Goal: Transaction & Acquisition: Purchase product/service

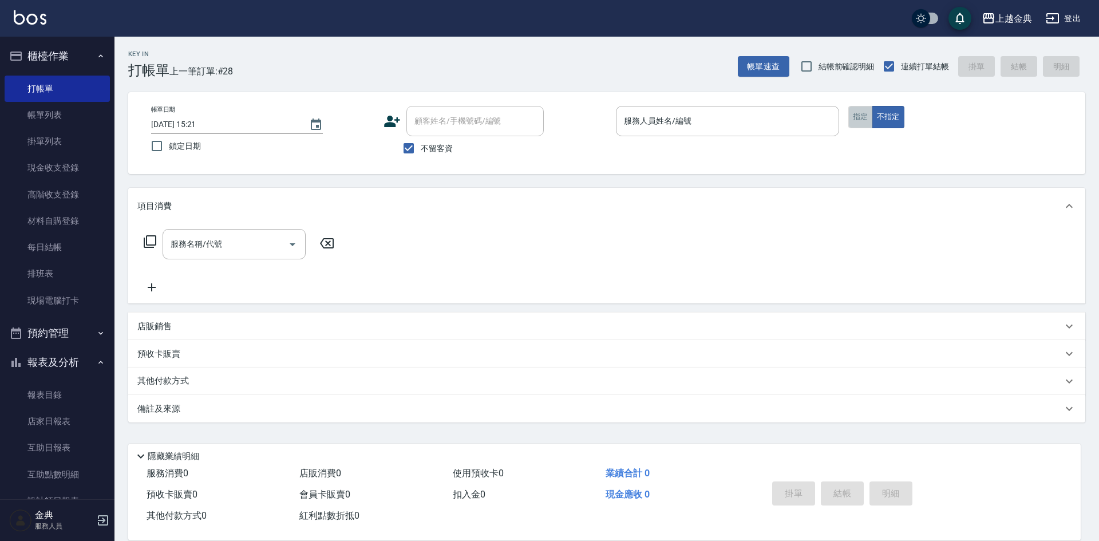
click at [856, 118] on button "指定" at bounding box center [860, 117] width 25 height 22
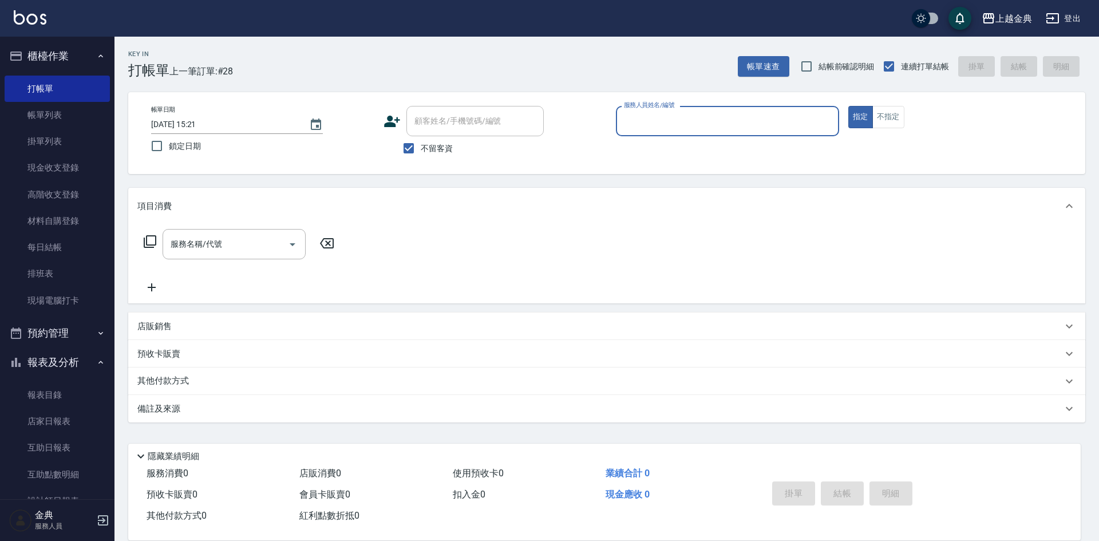
click at [752, 114] on input "服務人員姓名/編號" at bounding box center [727, 121] width 213 height 20
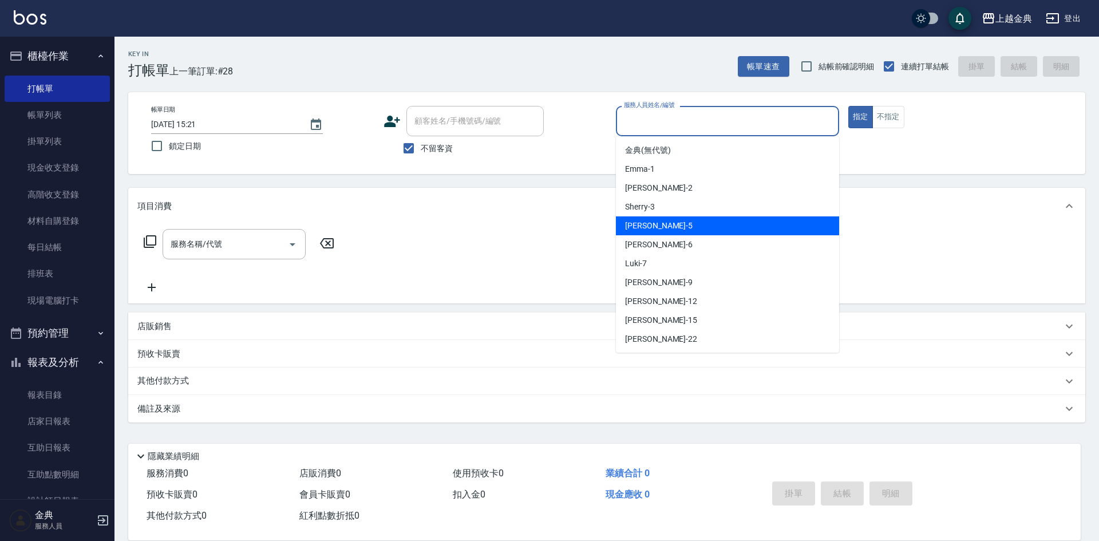
click at [707, 219] on div "[PERSON_NAME] -5" at bounding box center [727, 225] width 223 height 19
type input "[PERSON_NAME]-5"
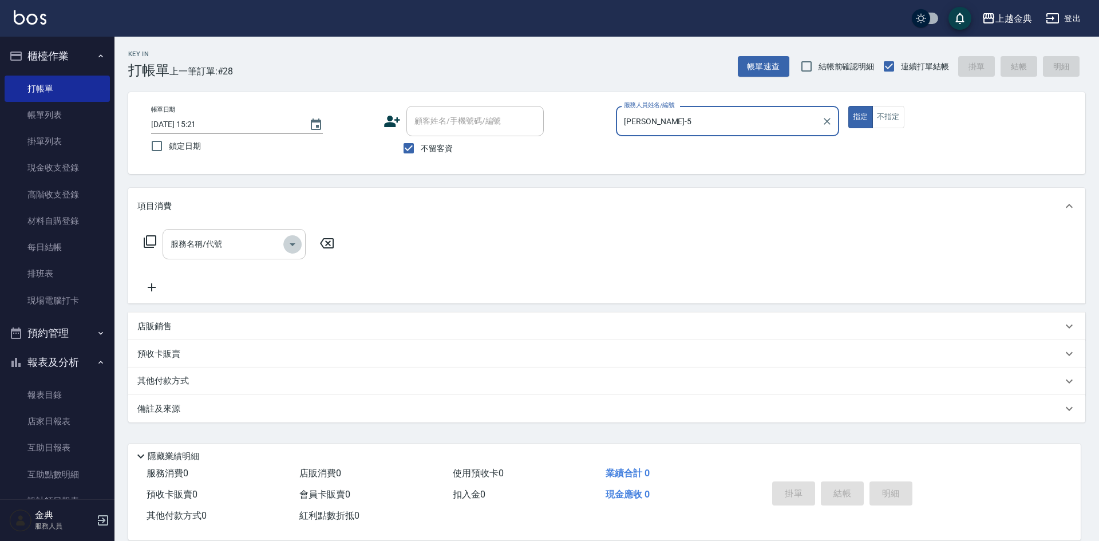
click at [291, 245] on icon "Open" at bounding box center [293, 245] width 14 height 14
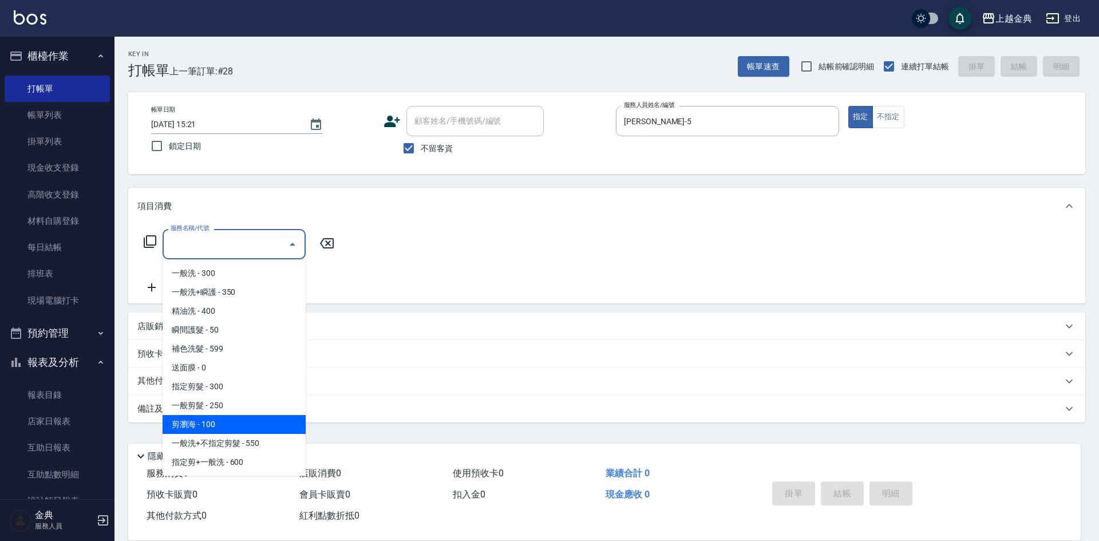
click at [238, 419] on span "剪瀏海 - 100" at bounding box center [234, 424] width 143 height 19
type input "剪瀏海(202)"
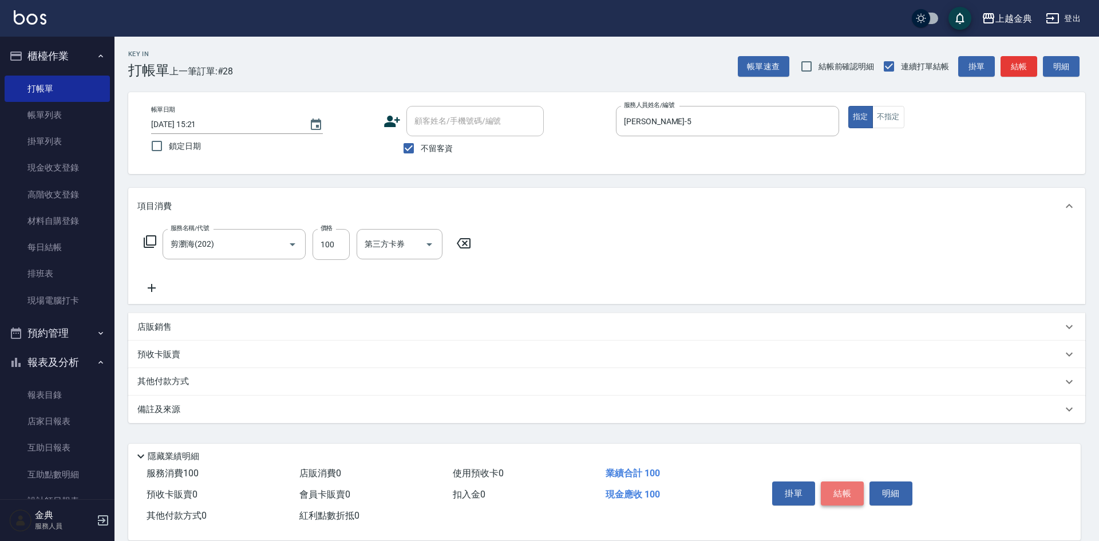
click at [843, 493] on button "結帳" at bounding box center [842, 493] width 43 height 24
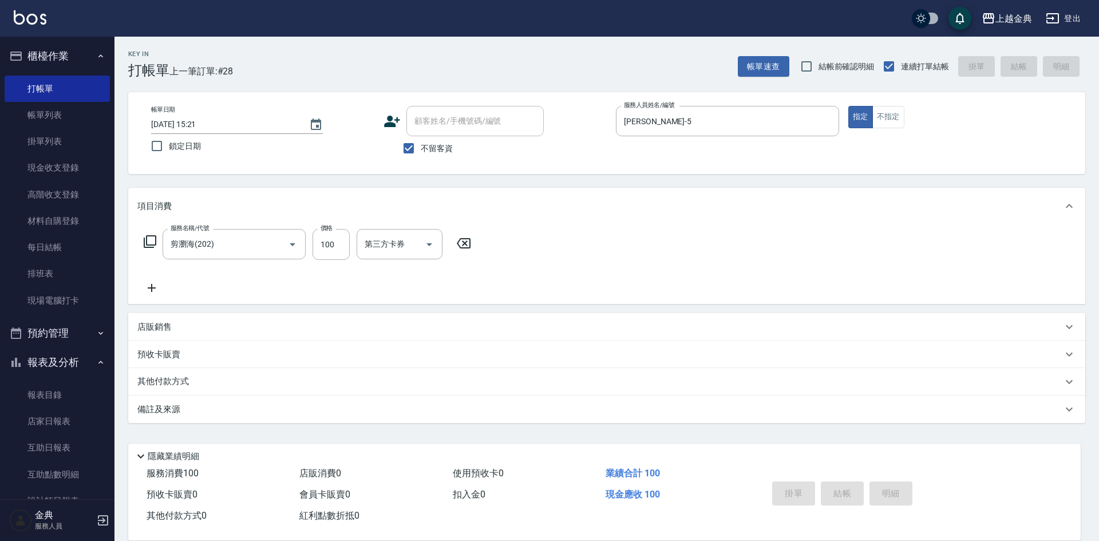
type input "[DATE] 15:59"
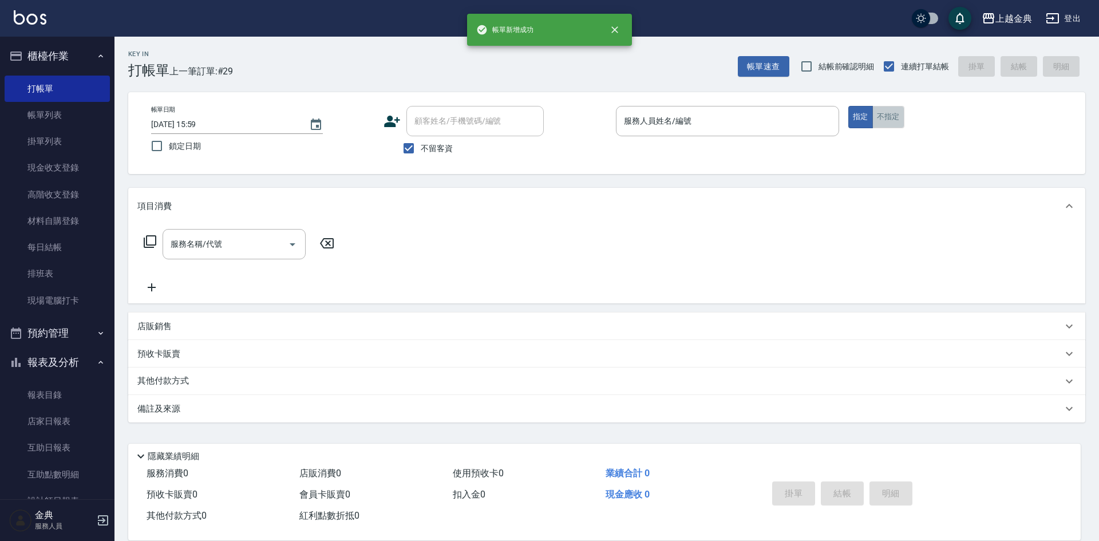
click at [880, 115] on button "不指定" at bounding box center [888, 117] width 32 height 22
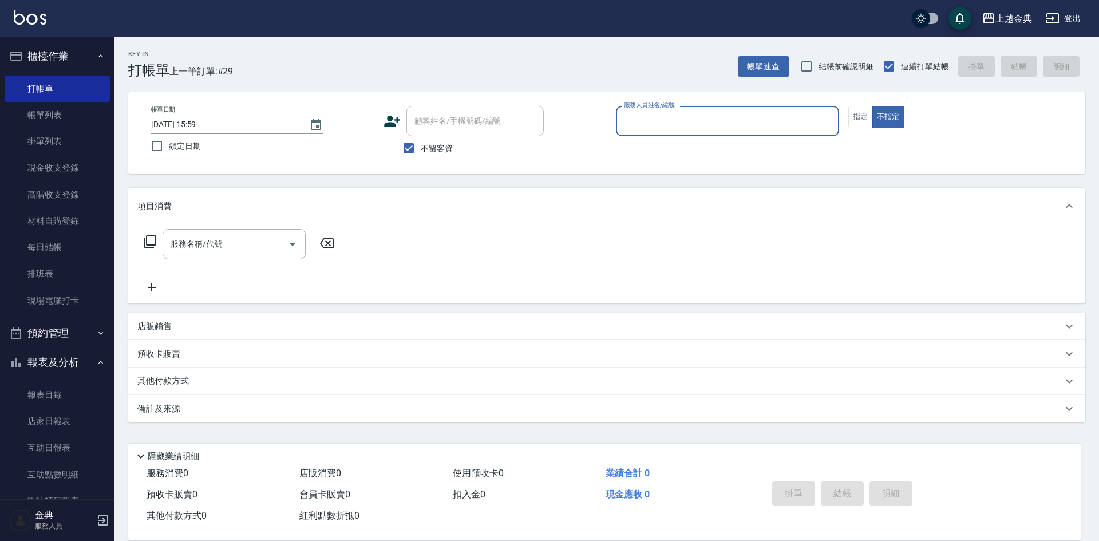
click at [725, 128] on input "服務人員姓名/編號" at bounding box center [727, 121] width 213 height 20
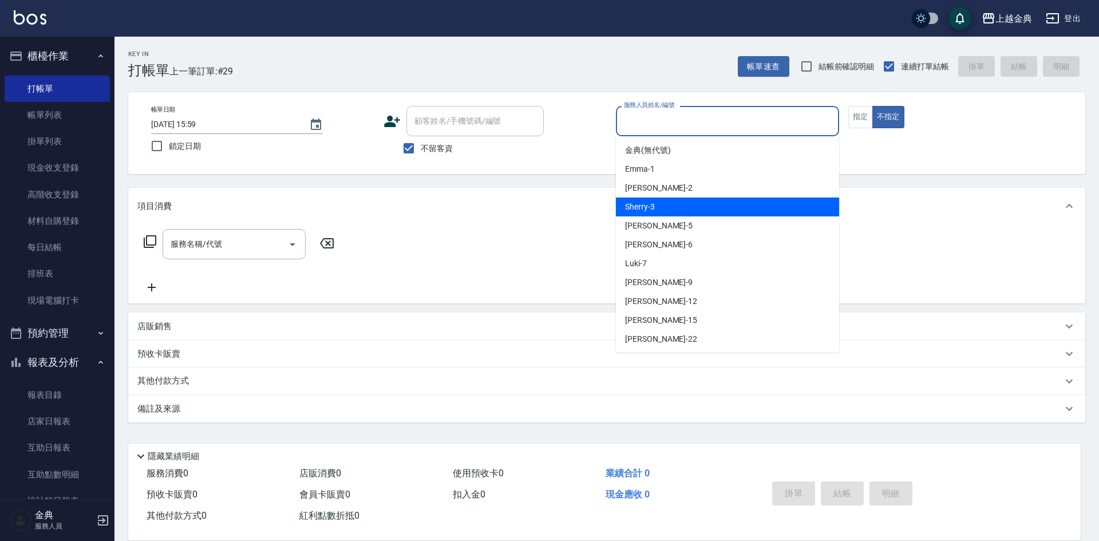
click at [712, 210] on div "Sherry -3" at bounding box center [727, 206] width 223 height 19
type input "Sherry-3"
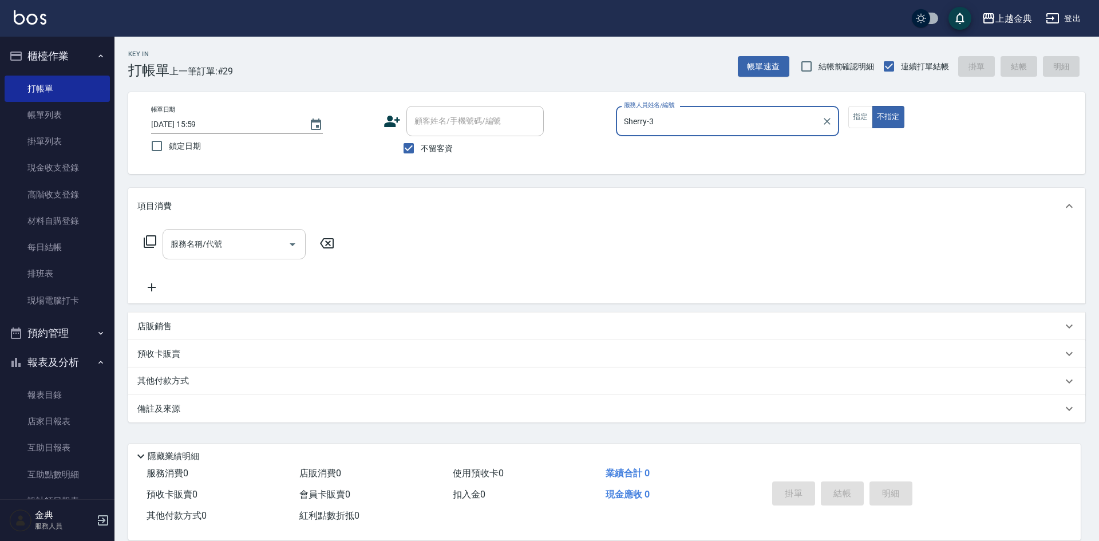
click at [294, 245] on icon "Open" at bounding box center [293, 245] width 14 height 14
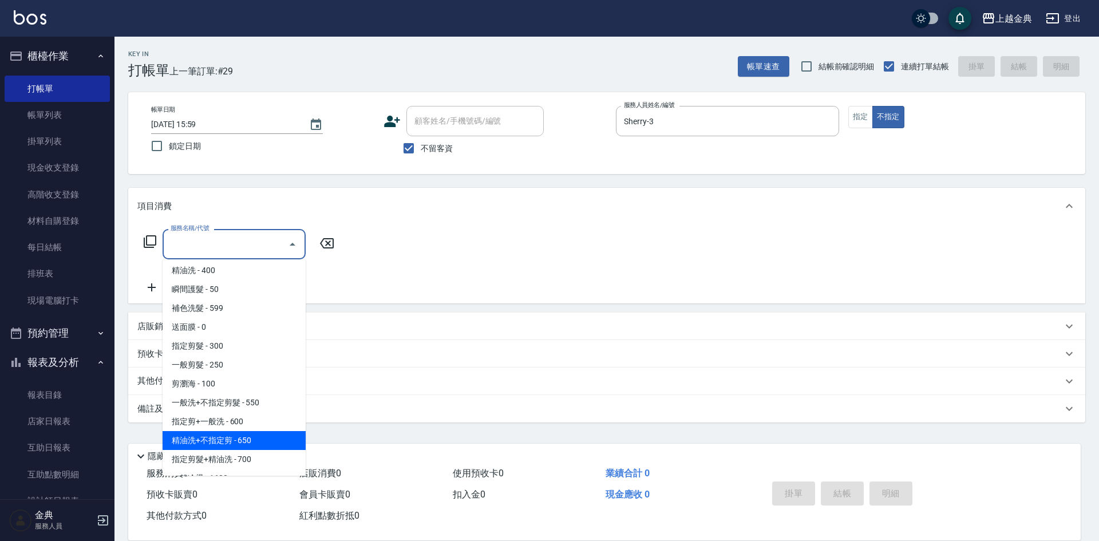
scroll to position [57, 0]
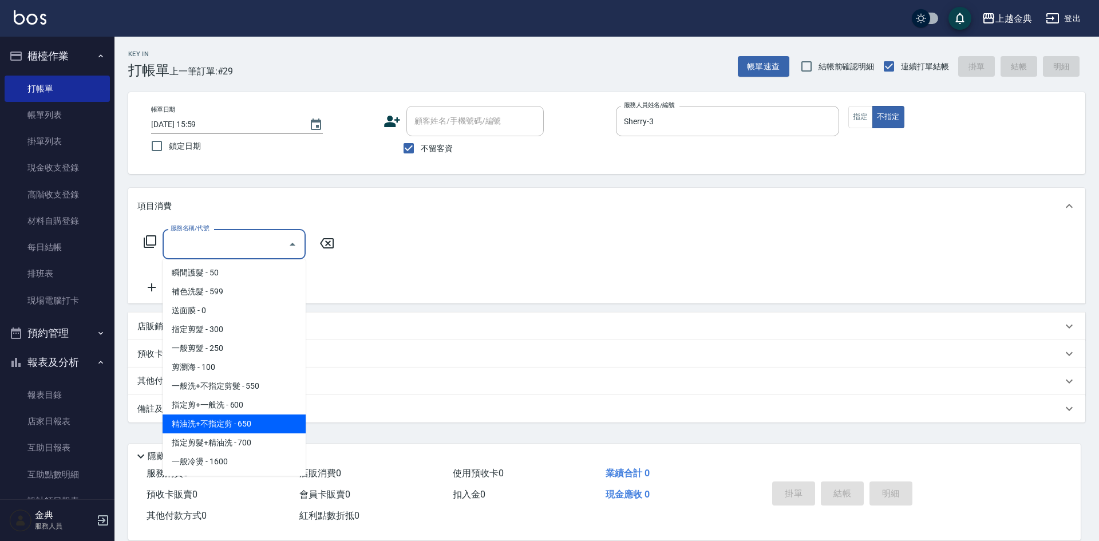
click at [263, 420] on span "精油洗+不指定剪 - 650" at bounding box center [234, 423] width 143 height 19
type input "精油洗+不指定剪(205)"
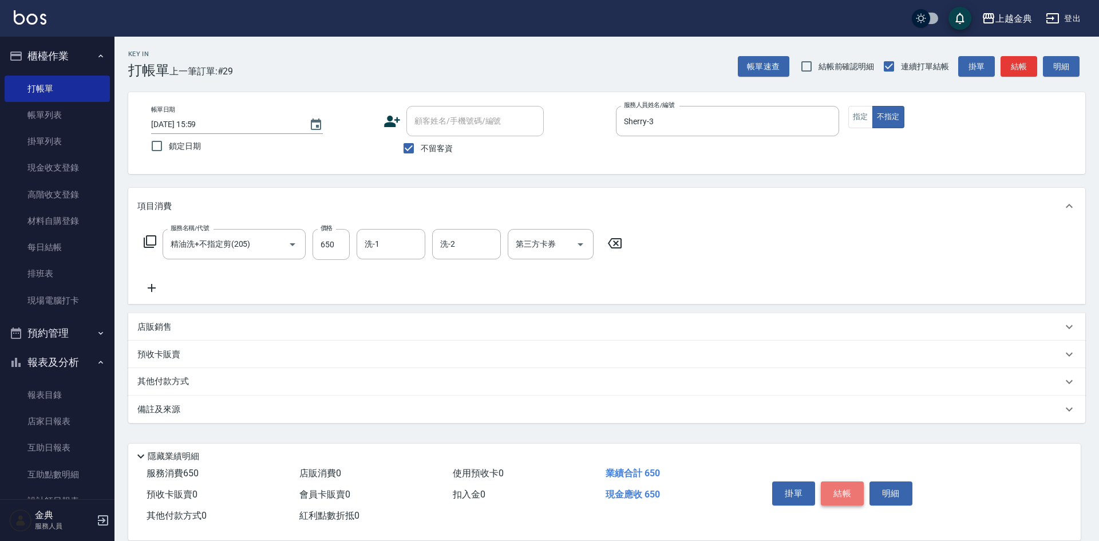
click at [839, 485] on button "結帳" at bounding box center [842, 493] width 43 height 24
